Goal: Information Seeking & Learning: Learn about a topic

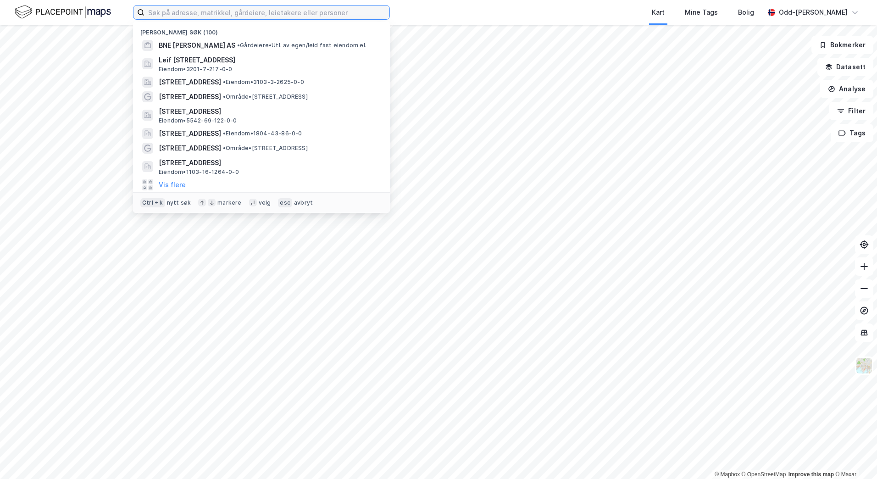
click at [152, 19] on input at bounding box center [266, 13] width 245 height 14
paste input "Barbu Brygge Utleiebygg AS"
type input "Barbu Brygge Utleiebygg AS"
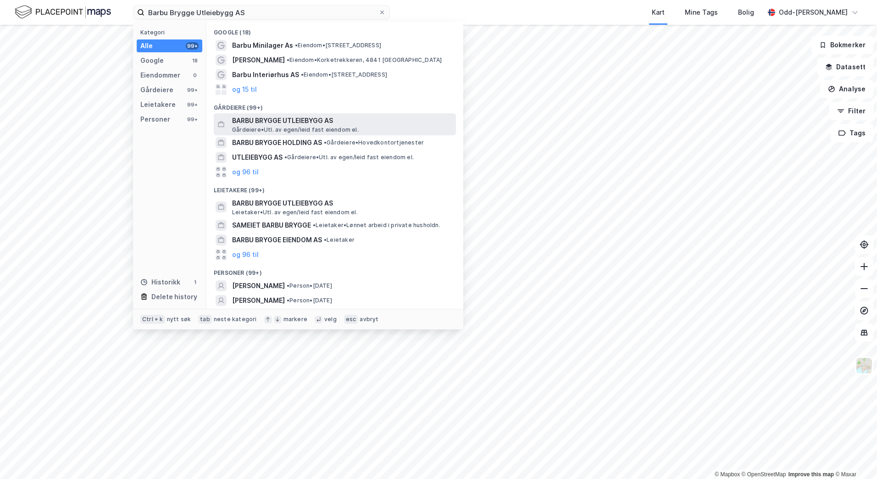
click at [268, 119] on span "BARBU BRYGGE UTLEIEBYGG AS" at bounding box center [342, 120] width 220 height 11
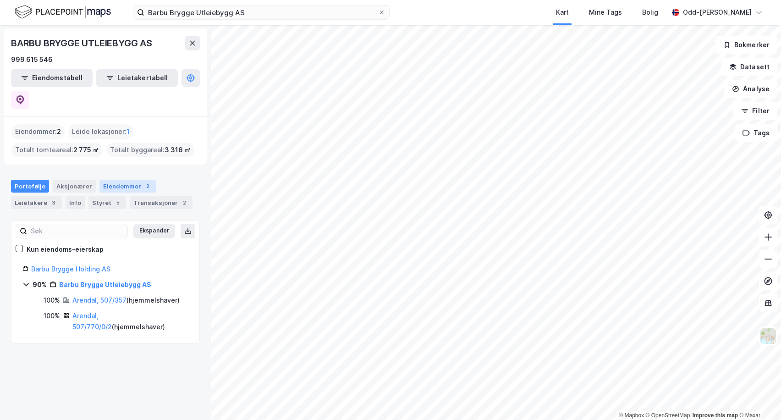
click at [113, 180] on div "Eiendommer 2" at bounding box center [128, 186] width 56 height 13
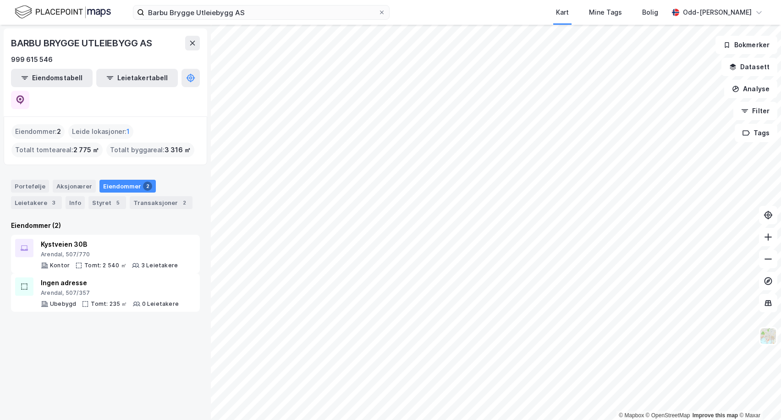
click at [114, 180] on div "Eiendommer 2" at bounding box center [128, 186] width 56 height 13
click at [54, 251] on div "Arendal, 507/770" at bounding box center [109, 254] width 137 height 7
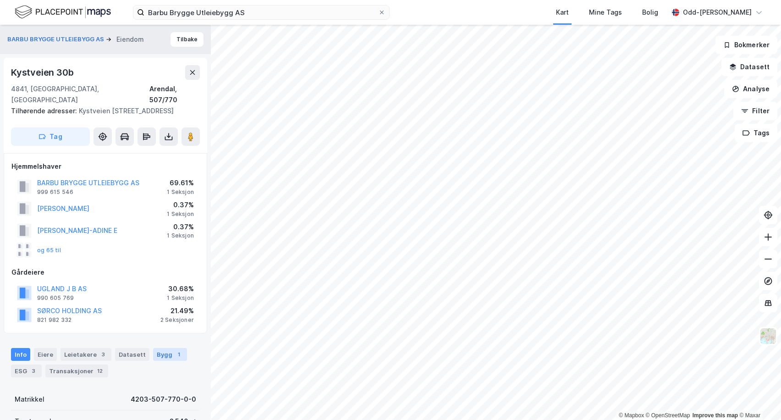
click at [160, 348] on div "Bygg 1" at bounding box center [170, 354] width 34 height 13
